Goal: Task Accomplishment & Management: Manage account settings

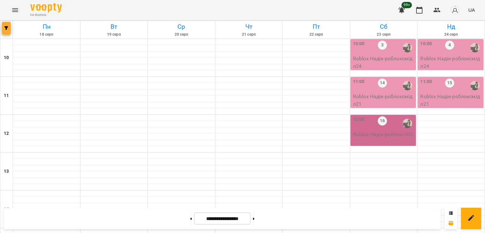
scroll to position [201, 0]
click at [5, 27] on icon "button" at bounding box center [6, 28] width 4 height 4
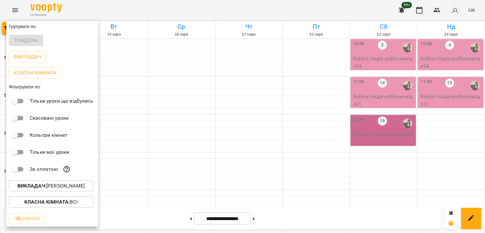
click at [61, 190] on p "Викладач : [PERSON_NAME]" at bounding box center [50, 186] width 67 height 8
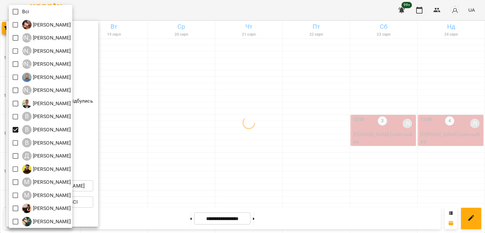
click at [288, 154] on div at bounding box center [242, 116] width 485 height 233
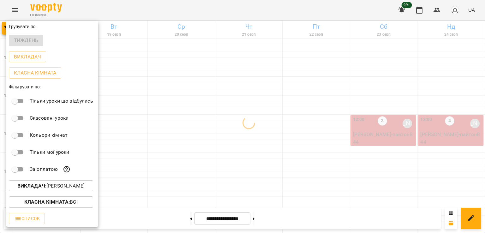
drag, startPoint x: 255, startPoint y: 187, endPoint x: 224, endPoint y: 163, distance: 39.7
click at [256, 187] on div "Всі [PERSON_NAME] А [PERSON_NAME] А [PERSON_NAME] А [PERSON_NAME] [PERSON_NAME]…" at bounding box center [242, 116] width 485 height 233
click at [270, 146] on div at bounding box center [242, 116] width 485 height 233
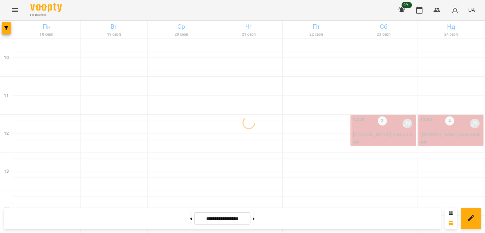
scroll to position [264, 0]
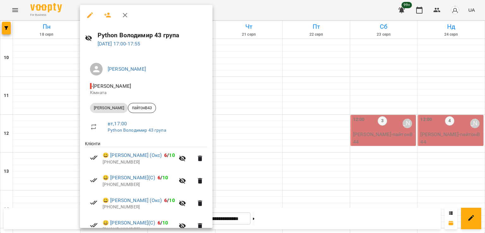
scroll to position [121, 0]
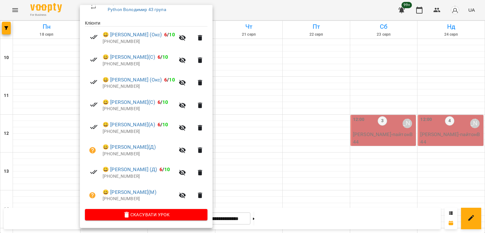
click at [251, 97] on div at bounding box center [242, 116] width 485 height 233
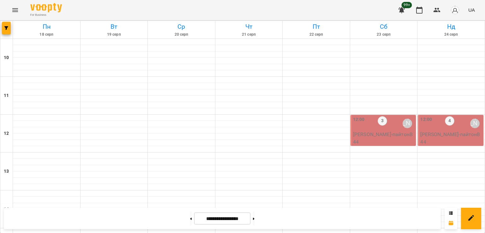
scroll to position [201, 0]
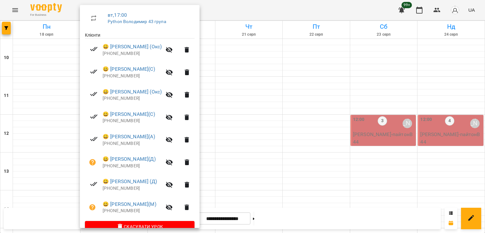
scroll to position [121, 0]
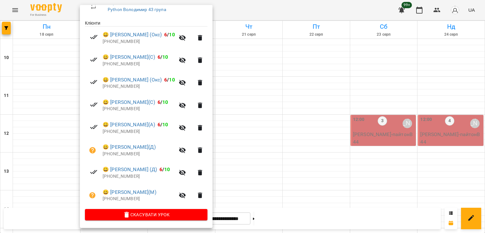
drag, startPoint x: 232, startPoint y: 148, endPoint x: 173, endPoint y: 118, distance: 65.7
click at [232, 147] on div at bounding box center [242, 116] width 485 height 233
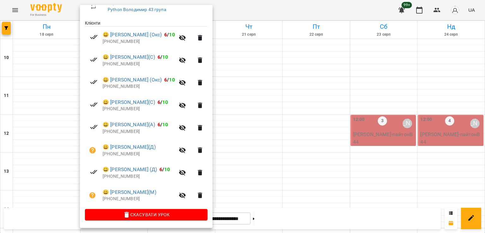
drag, startPoint x: 287, startPoint y: 133, endPoint x: 274, endPoint y: 134, distance: 13.0
click at [283, 134] on div at bounding box center [242, 116] width 485 height 233
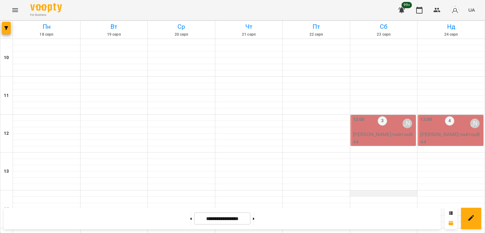
scroll to position [0, 0]
click at [372, 130] on div "12:00 3 [PERSON_NAME]" at bounding box center [384, 123] width 62 height 15
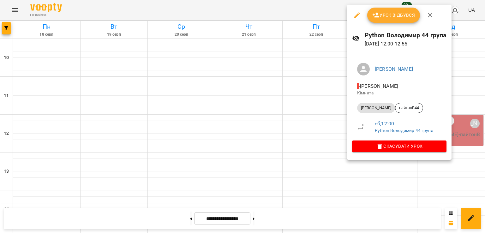
click at [293, 146] on div at bounding box center [242, 116] width 485 height 233
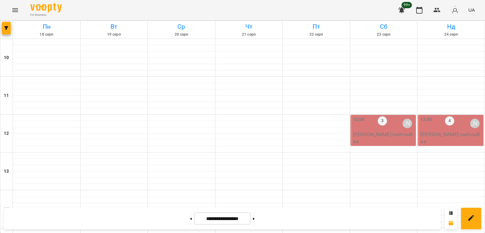
click at [363, 135] on p "[PERSON_NAME] - пайтонВ44" at bounding box center [384, 138] width 62 height 15
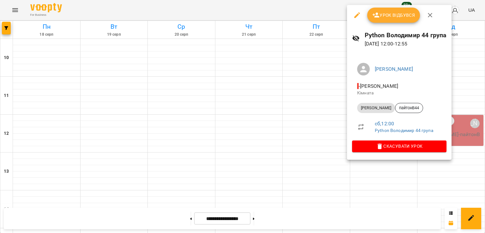
click at [288, 143] on div at bounding box center [242, 116] width 485 height 233
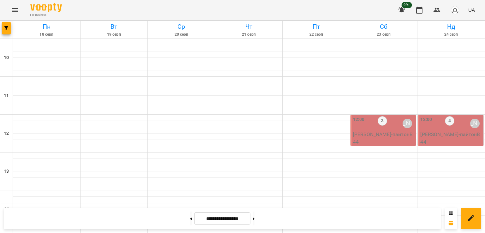
click at [369, 130] on div "12:00 3 [PERSON_NAME]" at bounding box center [384, 123] width 62 height 15
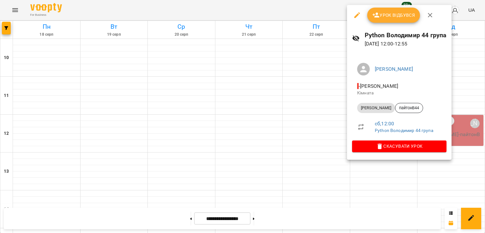
click at [465, 128] on div at bounding box center [242, 116] width 485 height 233
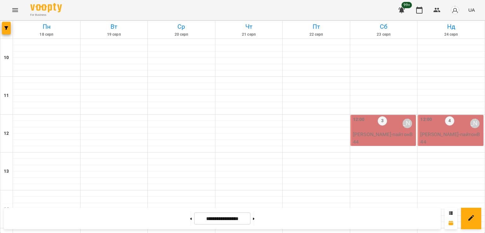
click at [390, 131] on p "[PERSON_NAME] - пайтонВ44" at bounding box center [384, 138] width 62 height 15
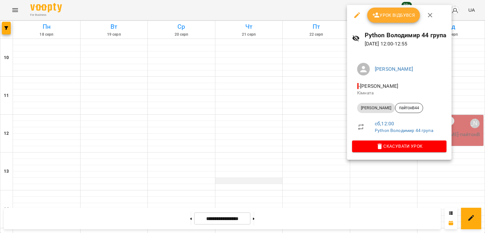
drag, startPoint x: 312, startPoint y: 135, endPoint x: 233, endPoint y: 180, distance: 91.7
click at [312, 135] on div at bounding box center [242, 116] width 485 height 233
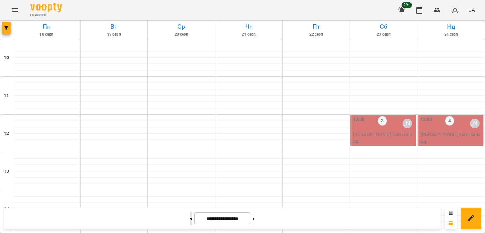
click at [190, 224] on button at bounding box center [191, 219] width 2 height 14
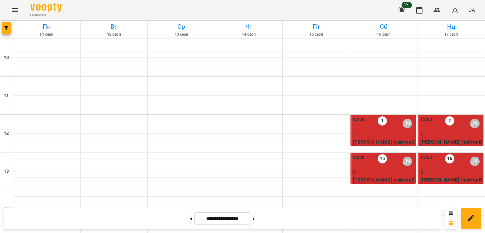
click at [445, 121] on label "2" at bounding box center [449, 120] width 9 height 9
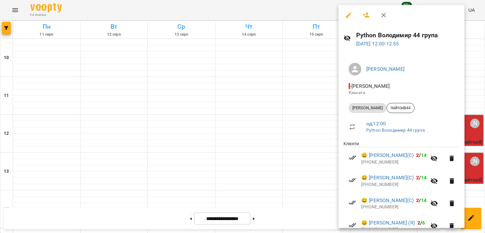
scroll to position [136, 0]
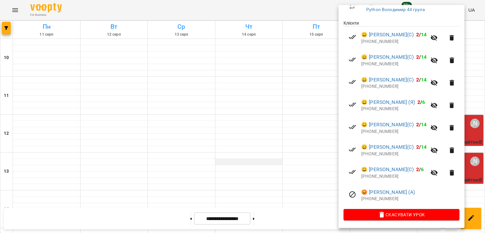
click at [250, 162] on div at bounding box center [242, 116] width 485 height 233
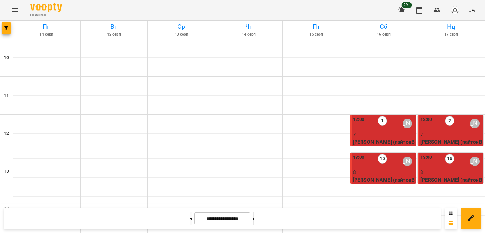
click at [255, 221] on button at bounding box center [254, 219] width 2 height 14
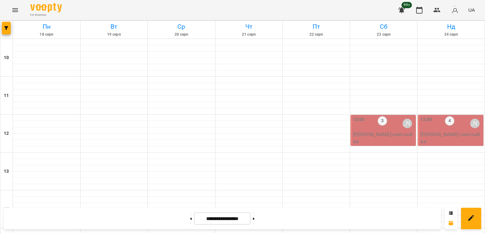
scroll to position [32, 0]
click at [2, 29] on span "button" at bounding box center [6, 28] width 9 height 4
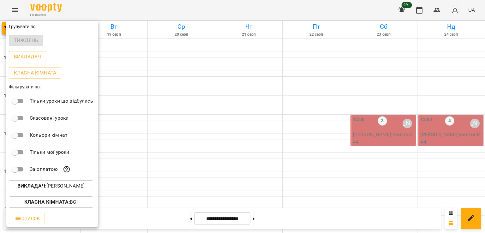
click at [80, 187] on p "Викладач : [PERSON_NAME]" at bounding box center [50, 186] width 67 height 8
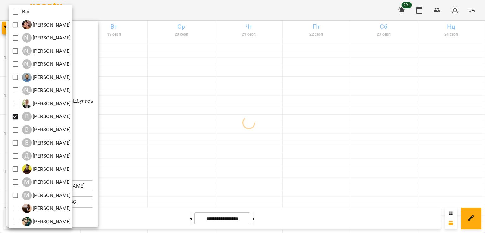
click at [286, 143] on div at bounding box center [242, 116] width 485 height 233
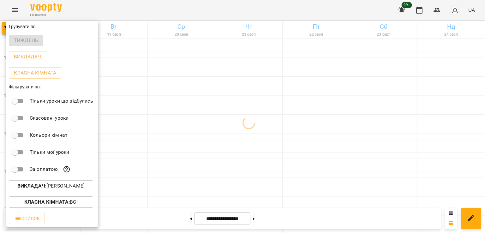
click at [286, 143] on div at bounding box center [242, 116] width 485 height 233
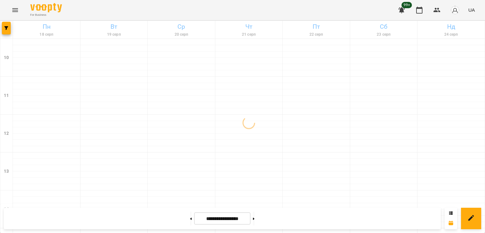
scroll to position [284, 0]
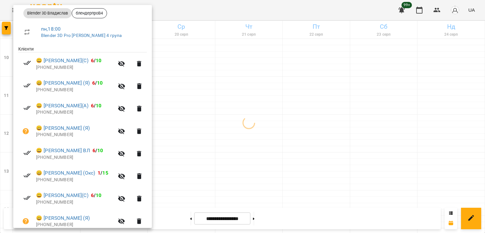
scroll to position [126, 0]
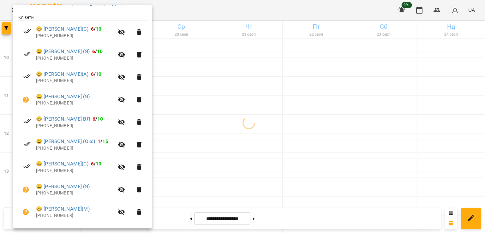
click at [174, 73] on div at bounding box center [242, 116] width 485 height 233
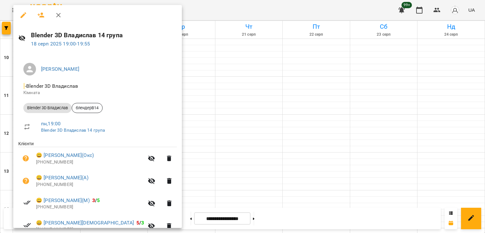
click at [200, 118] on div at bounding box center [242, 116] width 485 height 233
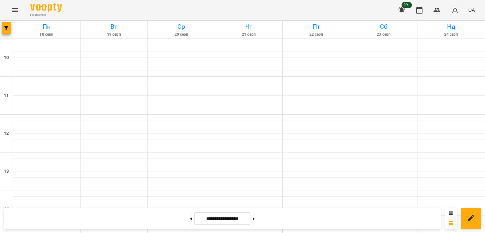
scroll to position [327, 0]
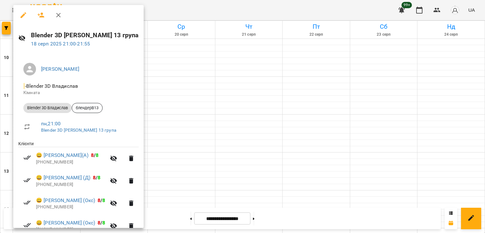
click at [209, 140] on div at bounding box center [242, 116] width 485 height 233
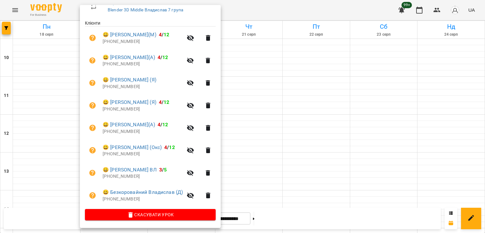
scroll to position [122, 0]
click at [54, 138] on div at bounding box center [242, 116] width 485 height 233
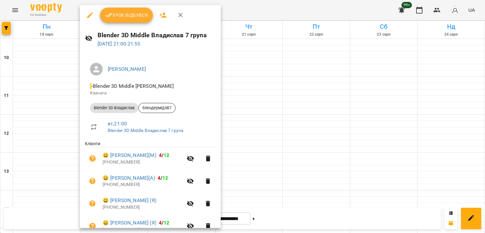
click at [33, 142] on div at bounding box center [242, 116] width 485 height 233
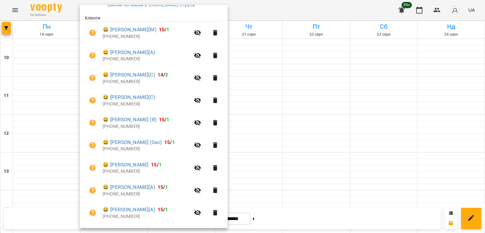
scroll to position [126, 0]
click at [234, 135] on div at bounding box center [242, 116] width 485 height 233
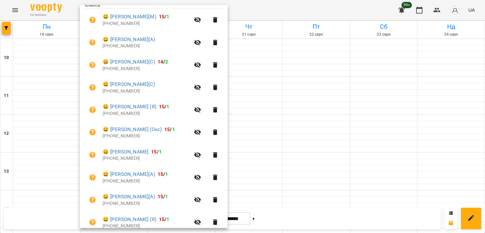
scroll to position [167, 0]
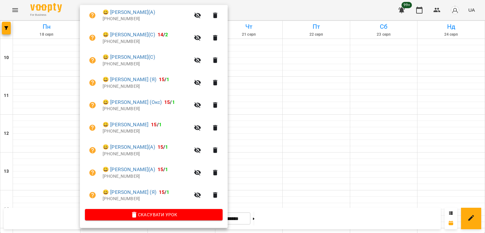
click at [62, 137] on div at bounding box center [242, 116] width 485 height 233
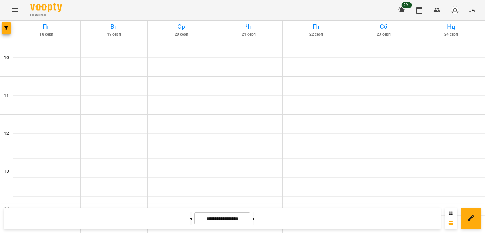
scroll to position [295, 0]
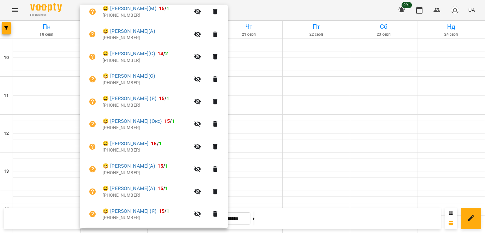
scroll to position [158, 0]
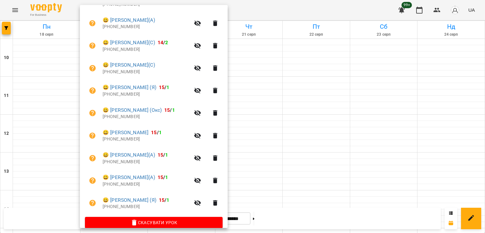
click at [239, 173] on div at bounding box center [242, 116] width 485 height 233
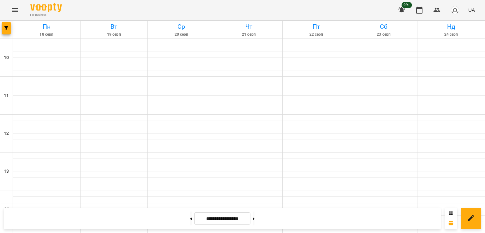
scroll to position [295, 0]
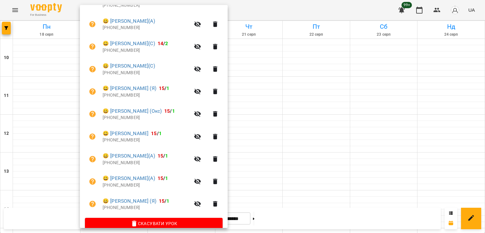
scroll to position [167, 0]
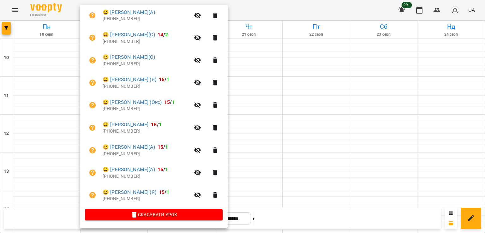
click at [124, 174] on p "[PHONE_NUMBER]" at bounding box center [147, 176] width 88 height 6
click at [120, 176] on p "[PHONE_NUMBER]" at bounding box center [147, 176] width 88 height 6
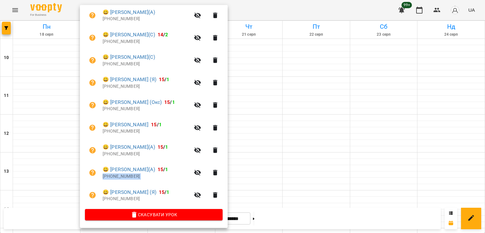
copy ul "[PHONE_NUMBER]"
click at [254, 93] on div at bounding box center [242, 116] width 485 height 233
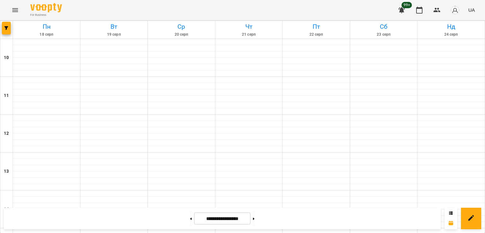
scroll to position [232, 0]
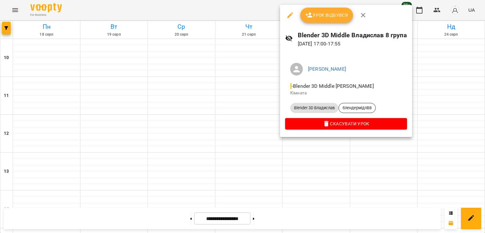
click at [182, 95] on div at bounding box center [242, 116] width 485 height 233
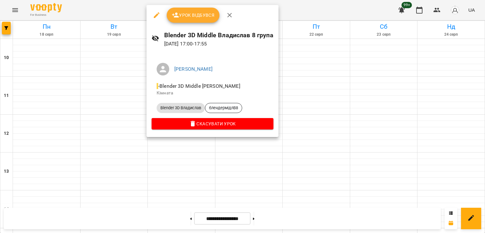
click at [278, 158] on div at bounding box center [242, 116] width 485 height 233
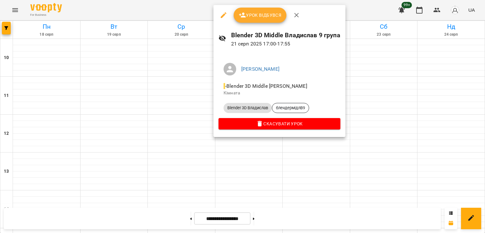
click at [181, 98] on div at bounding box center [242, 116] width 485 height 233
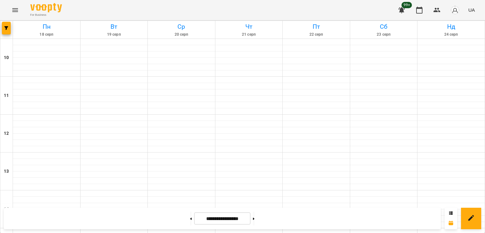
scroll to position [327, 0]
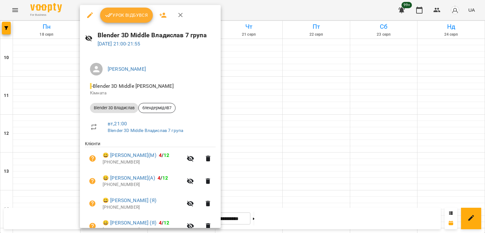
click at [276, 139] on div at bounding box center [242, 116] width 485 height 233
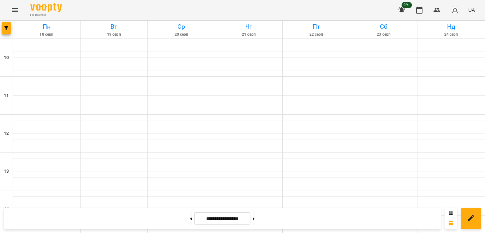
scroll to position [264, 0]
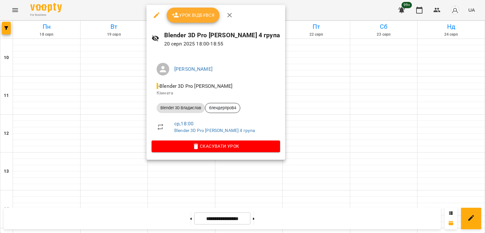
click at [126, 127] on div at bounding box center [242, 116] width 485 height 233
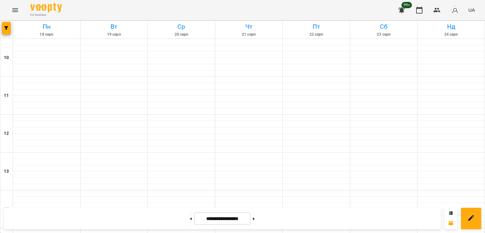
scroll to position [295, 0]
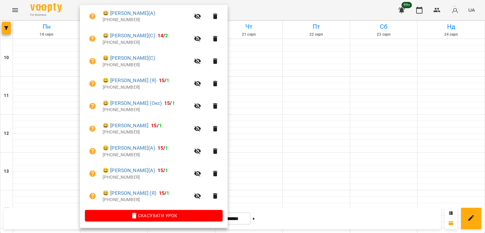
scroll to position [167, 0]
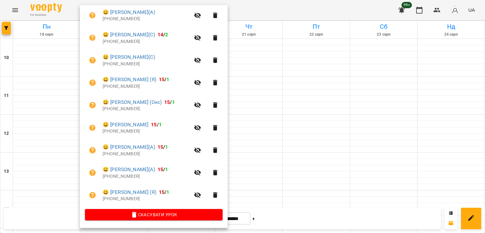
click at [264, 100] on div at bounding box center [242, 116] width 485 height 233
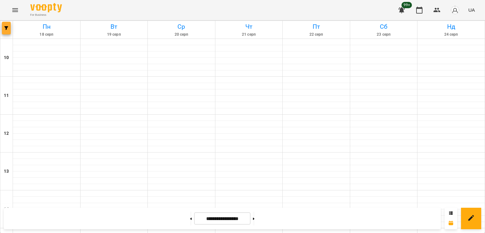
click at [10, 30] on span "button" at bounding box center [6, 28] width 9 height 4
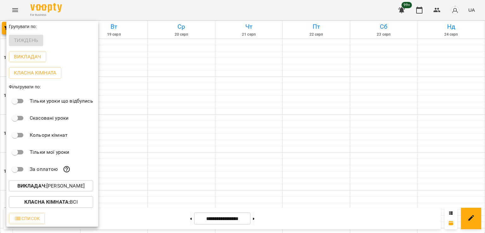
click at [62, 185] on p "Викладач : [PERSON_NAME]" at bounding box center [50, 186] width 67 height 8
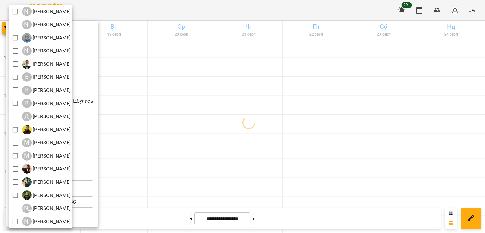
scroll to position [41, 0]
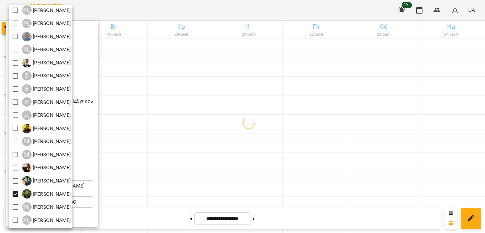
click at [206, 156] on div at bounding box center [242, 116] width 485 height 233
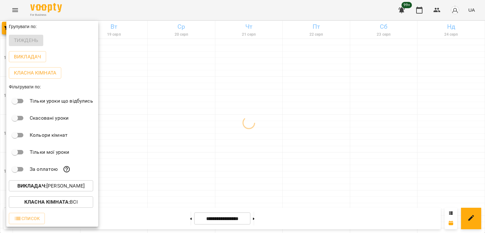
click at [242, 135] on div at bounding box center [242, 116] width 485 height 233
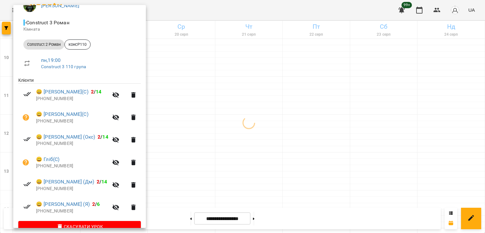
scroll to position [76, 0]
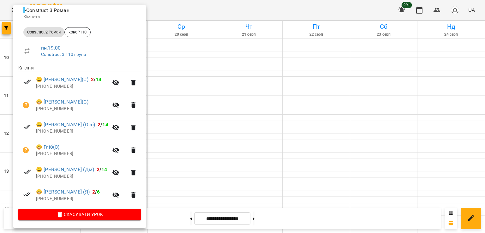
click at [182, 97] on div at bounding box center [242, 116] width 485 height 233
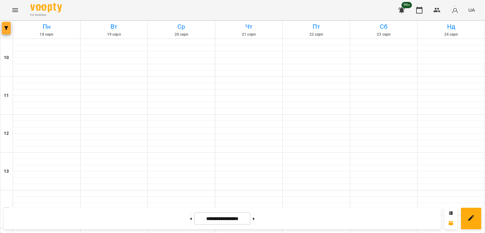
click at [7, 27] on icon "button" at bounding box center [6, 28] width 4 height 4
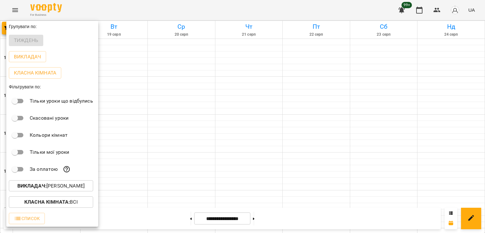
click at [71, 192] on button "Викладач : [PERSON_NAME]" at bounding box center [51, 185] width 84 height 11
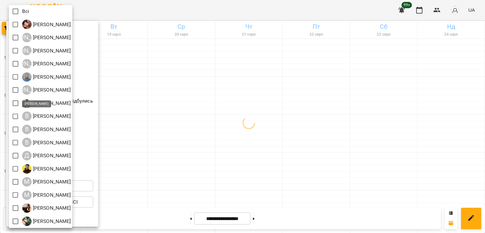
scroll to position [0, 0]
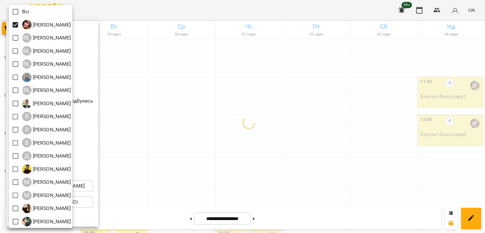
click at [229, 107] on div at bounding box center [242, 116] width 485 height 233
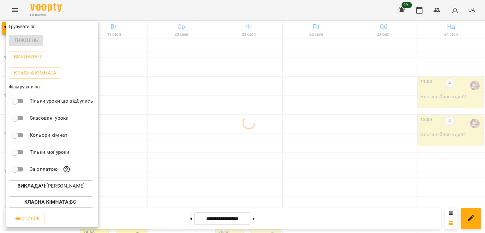
click at [257, 130] on div at bounding box center [242, 116] width 485 height 233
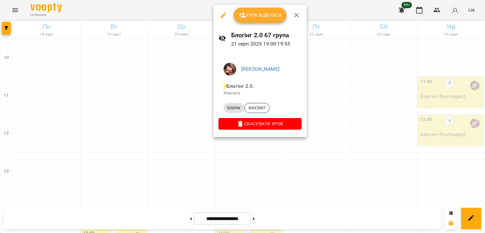
click at [186, 114] on div at bounding box center [242, 116] width 485 height 233
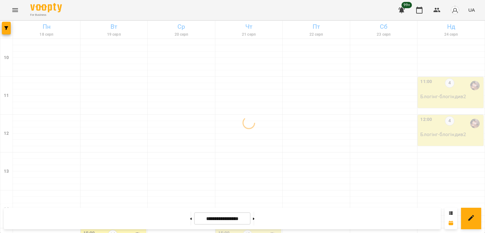
scroll to position [232, 0]
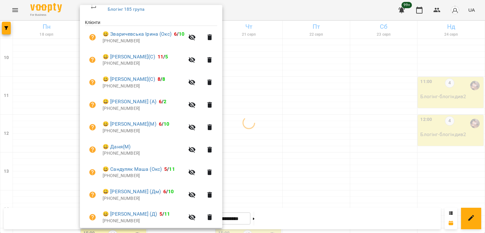
scroll to position [126, 0]
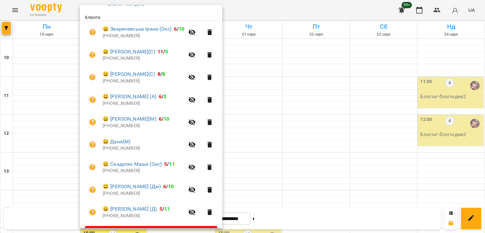
click at [283, 123] on div at bounding box center [242, 116] width 485 height 233
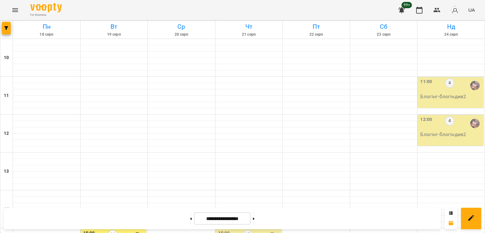
scroll to position [327, 0]
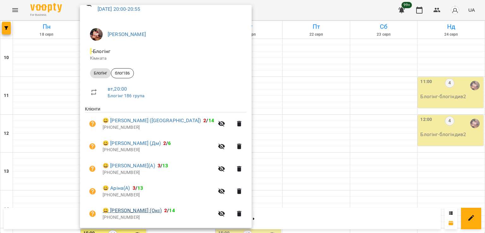
scroll to position [122, 0]
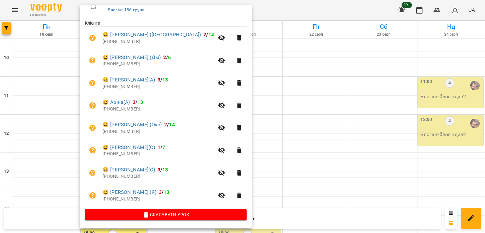
click at [251, 98] on div at bounding box center [242, 116] width 485 height 233
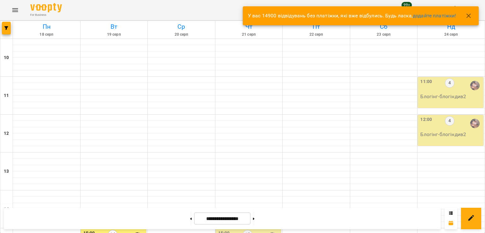
scroll to position [264, 0]
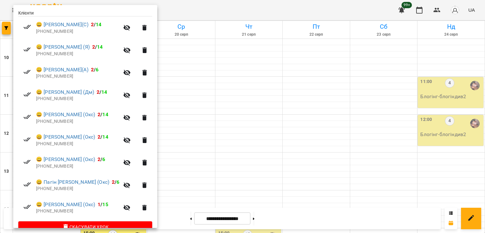
scroll to position [144, 0]
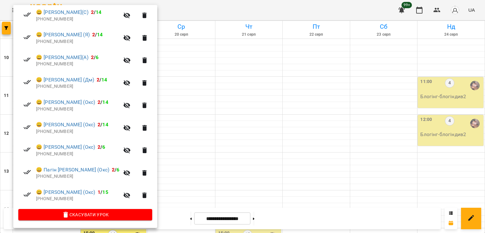
drag, startPoint x: 236, startPoint y: 155, endPoint x: 243, endPoint y: 156, distance: 6.7
click at [236, 155] on div at bounding box center [242, 116] width 485 height 233
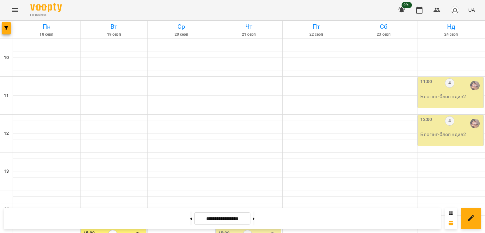
scroll to position [295, 0]
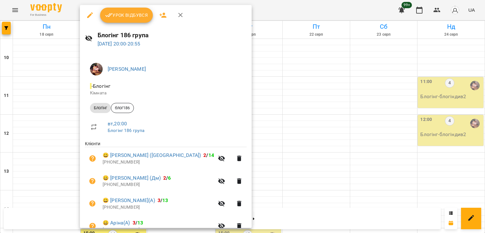
drag, startPoint x: 54, startPoint y: 137, endPoint x: 80, endPoint y: 136, distance: 26.2
click at [54, 136] on div at bounding box center [242, 116] width 485 height 233
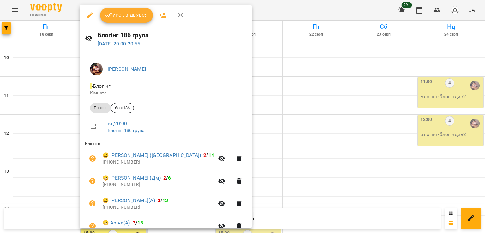
scroll to position [122, 0]
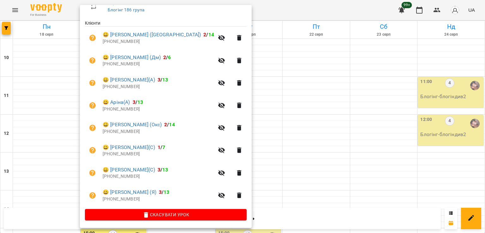
click at [269, 136] on div at bounding box center [242, 116] width 485 height 233
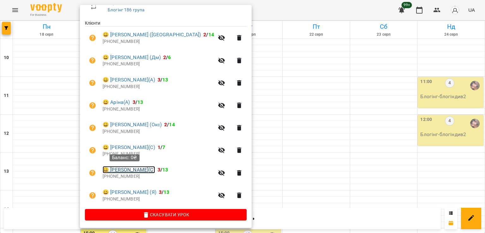
click at [134, 170] on link "😀 [PERSON_NAME](С)" at bounding box center [129, 170] width 52 height 8
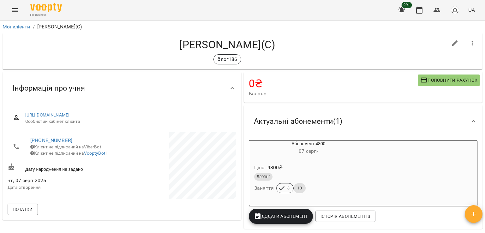
click at [453, 45] on icon "button" at bounding box center [455, 43] width 8 height 8
select select "**"
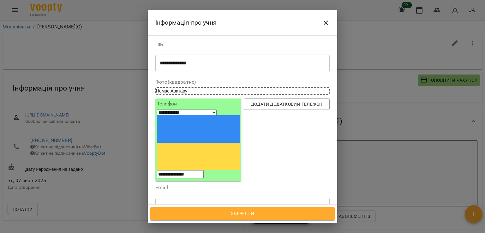
click at [180, 233] on icon at bounding box center [179, 236] width 4 height 4
click at [259, 216] on span "Зберегти" at bounding box center [242, 214] width 171 height 8
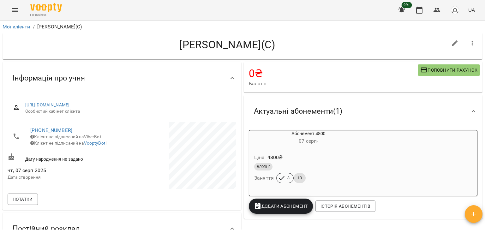
click at [8, 9] on button "Menu" at bounding box center [15, 10] width 15 height 15
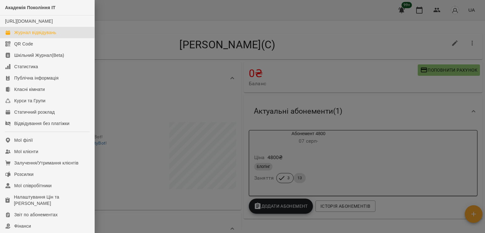
click at [72, 38] on link "Журнал відвідувань" at bounding box center [47, 32] width 94 height 11
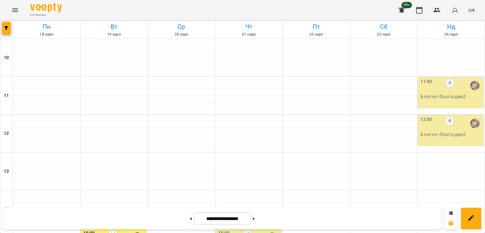
scroll to position [253, 0]
click at [8, 28] on icon "button" at bounding box center [6, 28] width 4 height 4
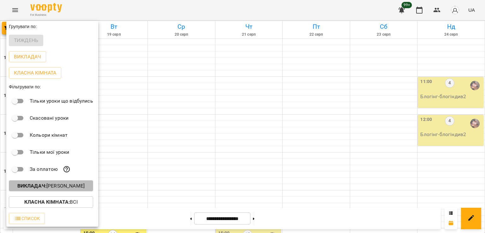
click at [62, 189] on p "Викладач : [PERSON_NAME]" at bounding box center [50, 186] width 67 height 8
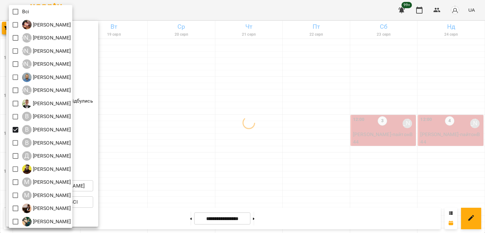
click at [279, 144] on div at bounding box center [242, 116] width 485 height 233
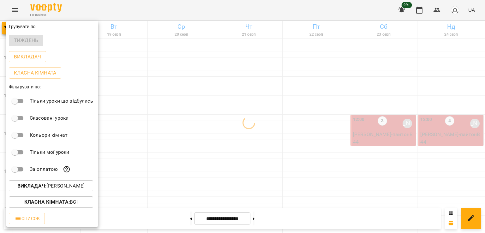
click at [299, 146] on div at bounding box center [242, 116] width 485 height 233
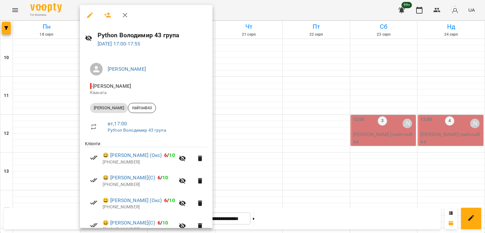
drag, startPoint x: 47, startPoint y: 129, endPoint x: 77, endPoint y: 127, distance: 30.4
click at [48, 129] on div at bounding box center [242, 116] width 485 height 233
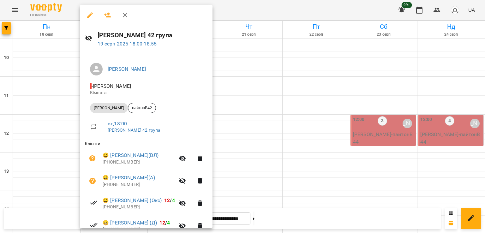
click at [54, 148] on div at bounding box center [242, 116] width 485 height 233
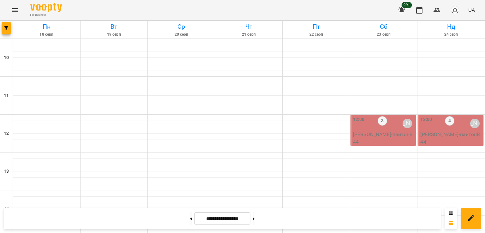
scroll to position [316, 0]
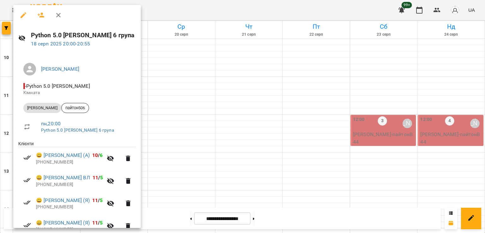
click at [268, 116] on div at bounding box center [242, 116] width 485 height 233
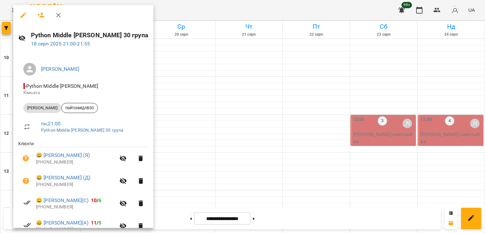
click at [197, 117] on div at bounding box center [242, 116] width 485 height 233
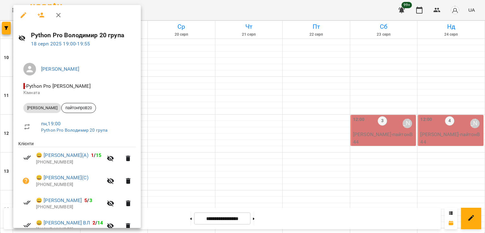
click at [240, 88] on div at bounding box center [242, 116] width 485 height 233
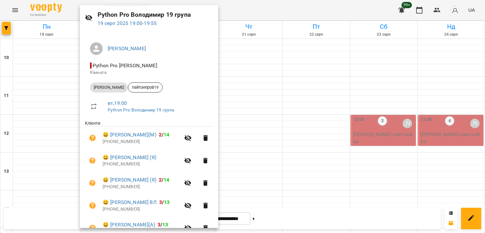
scroll to position [32, 0]
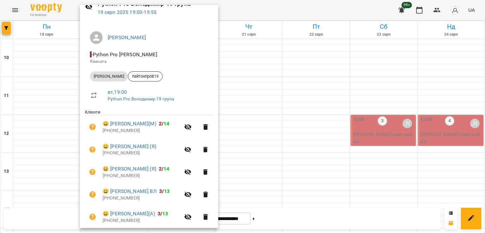
click at [44, 104] on div at bounding box center [242, 116] width 485 height 233
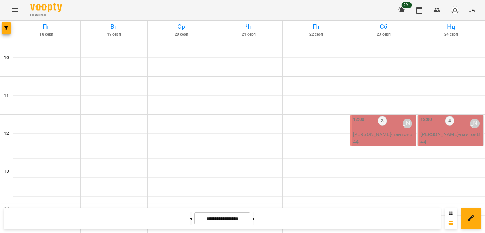
scroll to position [327, 0]
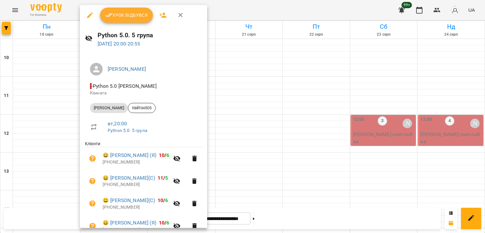
scroll to position [63, 0]
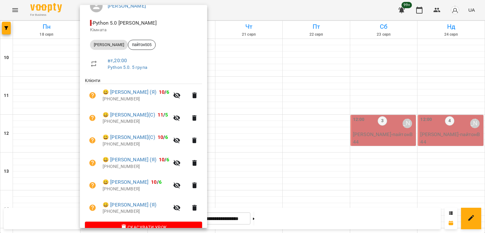
click at [59, 134] on div at bounding box center [242, 116] width 485 height 233
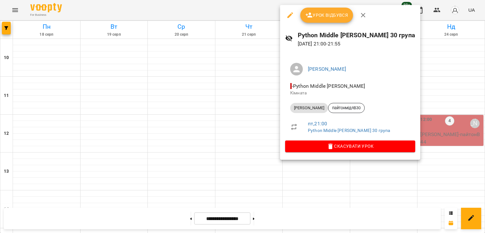
click at [186, 142] on div at bounding box center [242, 116] width 485 height 233
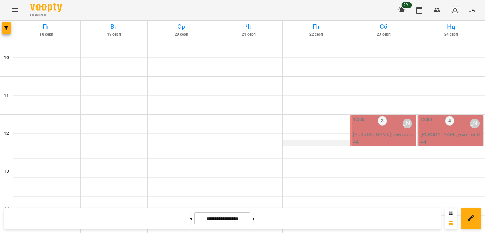
scroll to position [0, 0]
click at [375, 136] on p "[PERSON_NAME] - пайтонВ44" at bounding box center [384, 138] width 62 height 15
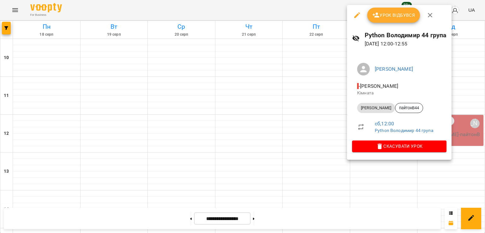
click at [286, 134] on div at bounding box center [242, 116] width 485 height 233
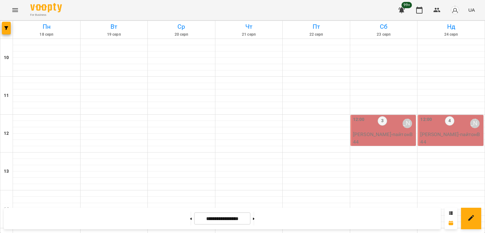
scroll to position [284, 0]
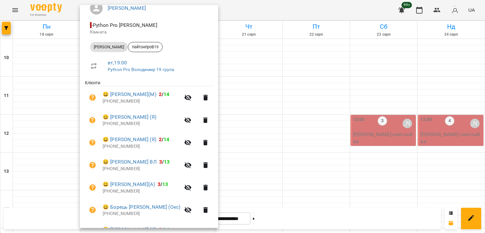
scroll to position [63, 0]
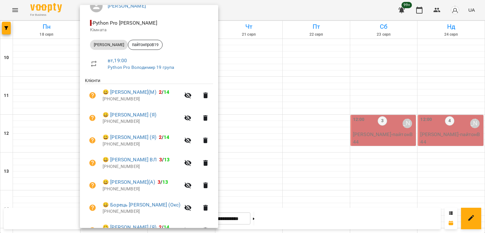
click at [264, 119] on div at bounding box center [242, 116] width 485 height 233
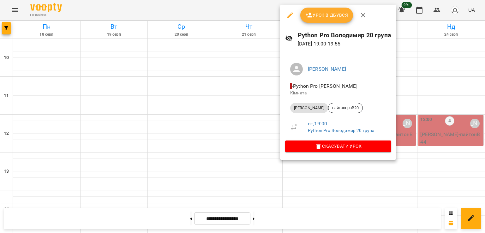
click at [56, 114] on div at bounding box center [242, 116] width 485 height 233
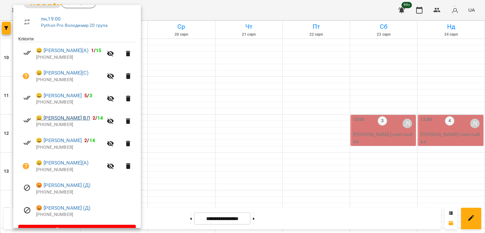
scroll to position [121, 0]
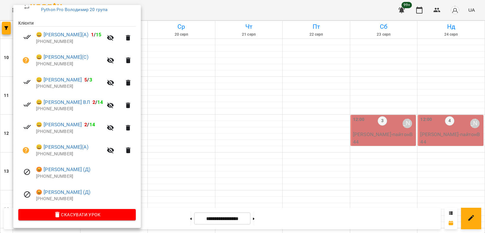
click at [222, 118] on div at bounding box center [242, 116] width 485 height 233
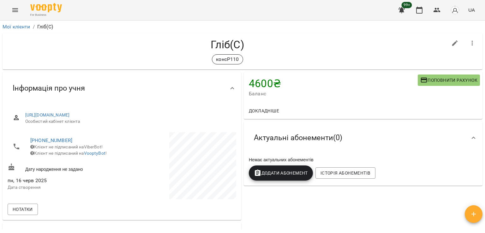
click at [451, 43] on icon "button" at bounding box center [455, 43] width 8 height 8
select select "**"
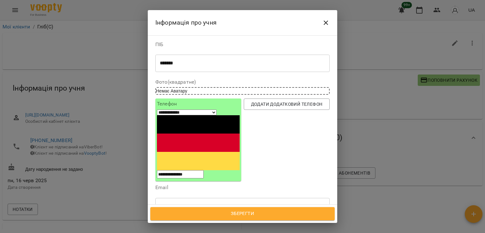
click at [166, 61] on textarea "*******" at bounding box center [240, 63] width 161 height 6
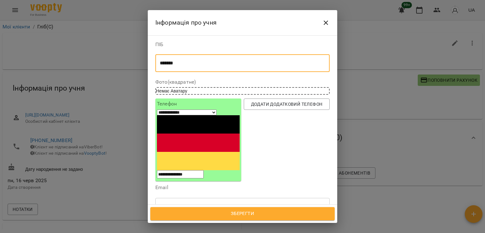
type textarea "*******"
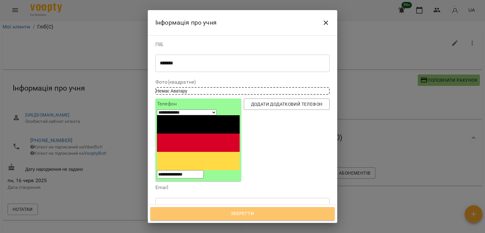
click at [250, 213] on span "Зберегти" at bounding box center [242, 214] width 171 height 8
